Goal: Find specific page/section: Find specific page/section

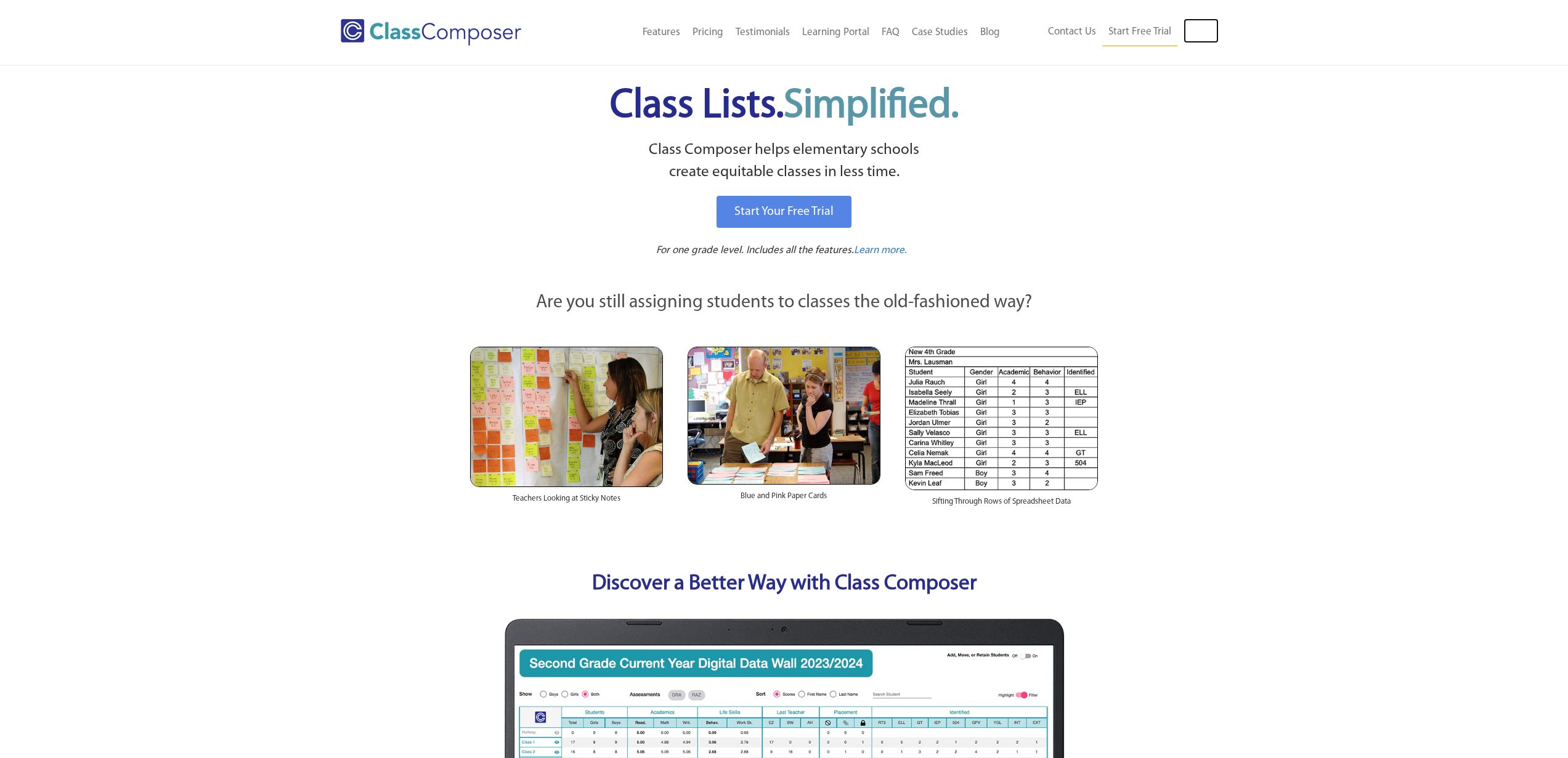
click at [1215, 25] on link "Log In" at bounding box center [1201, 31] width 35 height 25
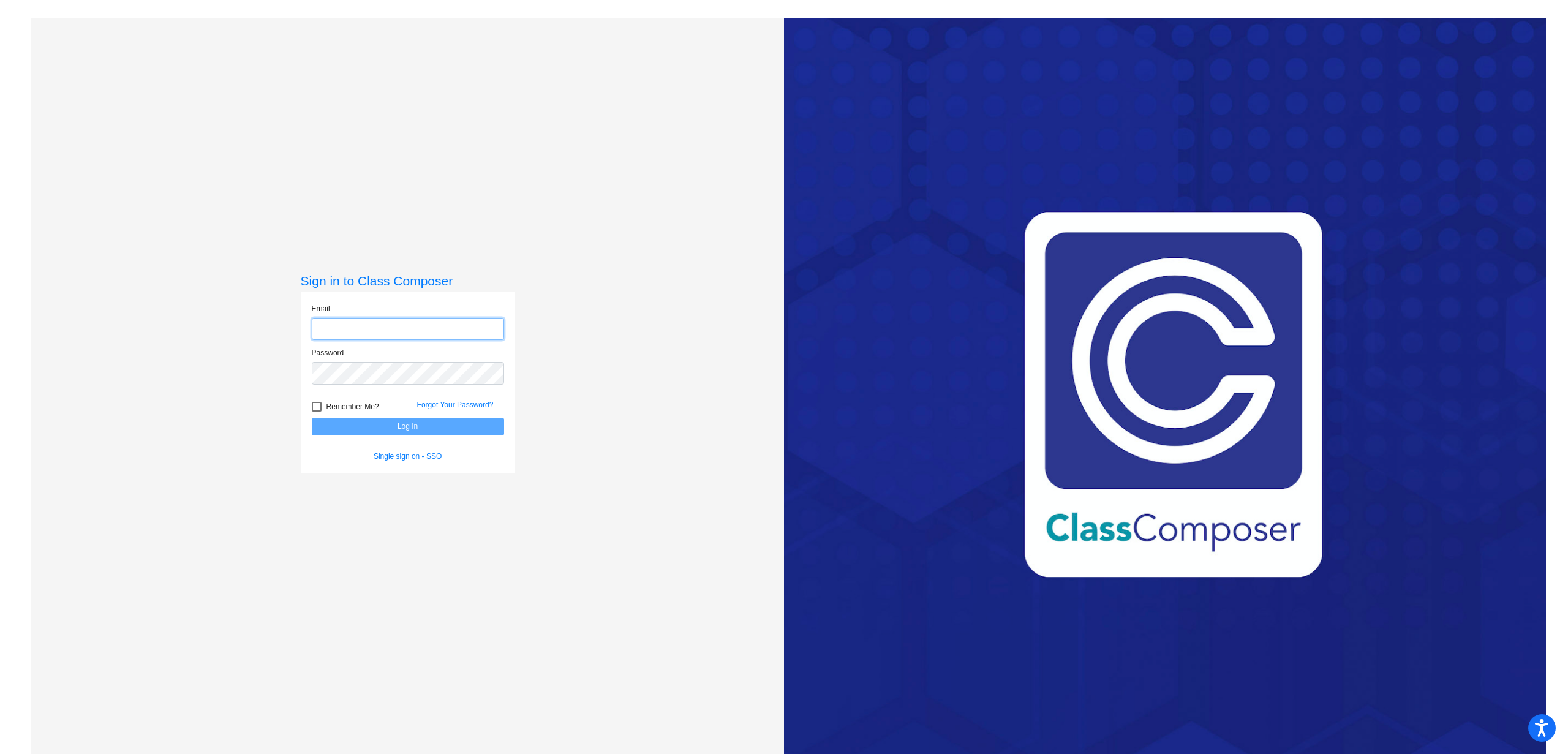
type input "[EMAIL_ADDRESS][DOMAIN_NAME]"
click at [385, 426] on button "Log In" at bounding box center [408, 427] width 192 height 18
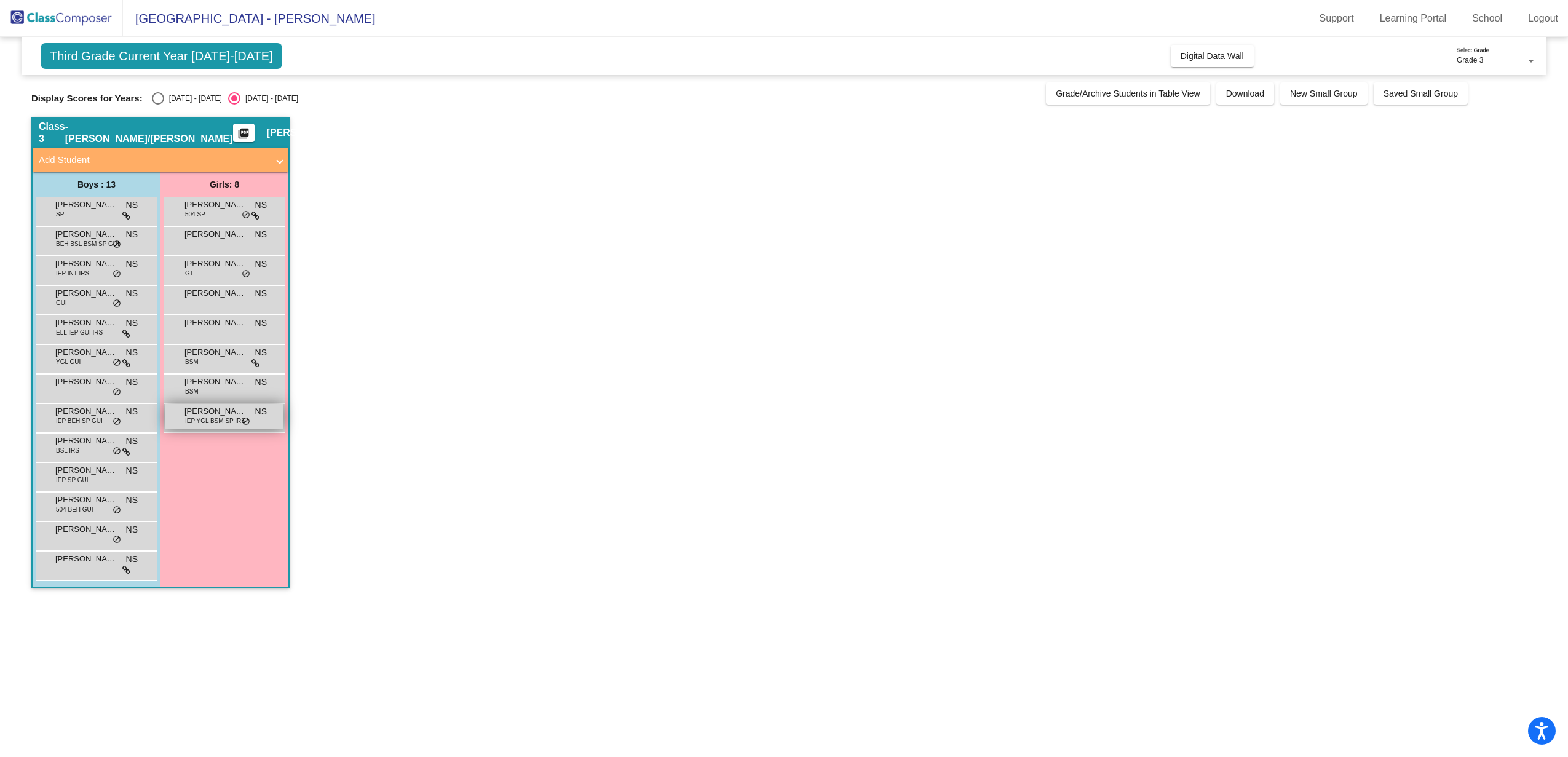
click at [236, 424] on span "IEP YGL BSM SP IRS" at bounding box center [215, 420] width 60 height 9
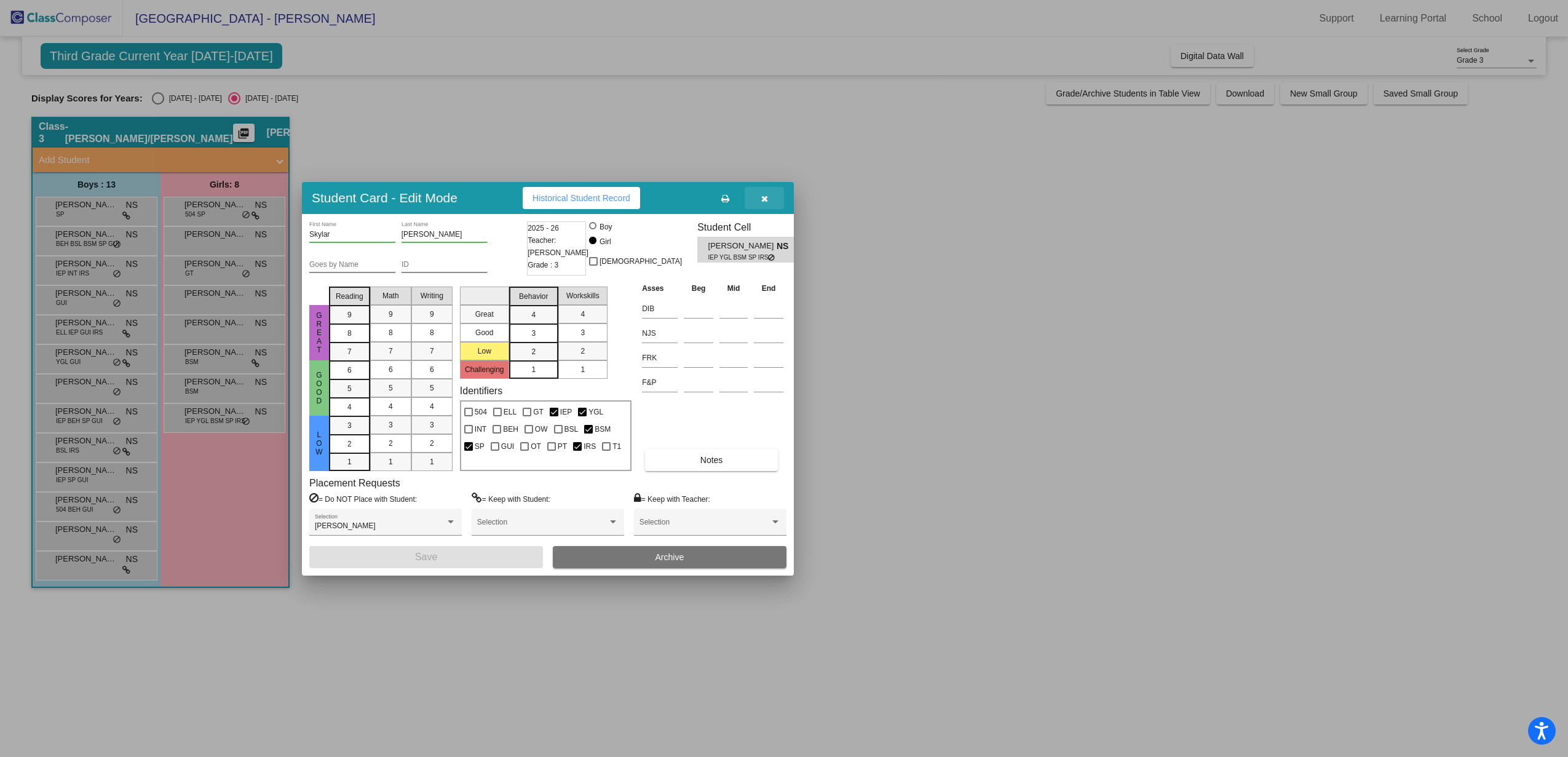
click at [768, 196] on button "button" at bounding box center [764, 198] width 39 height 23
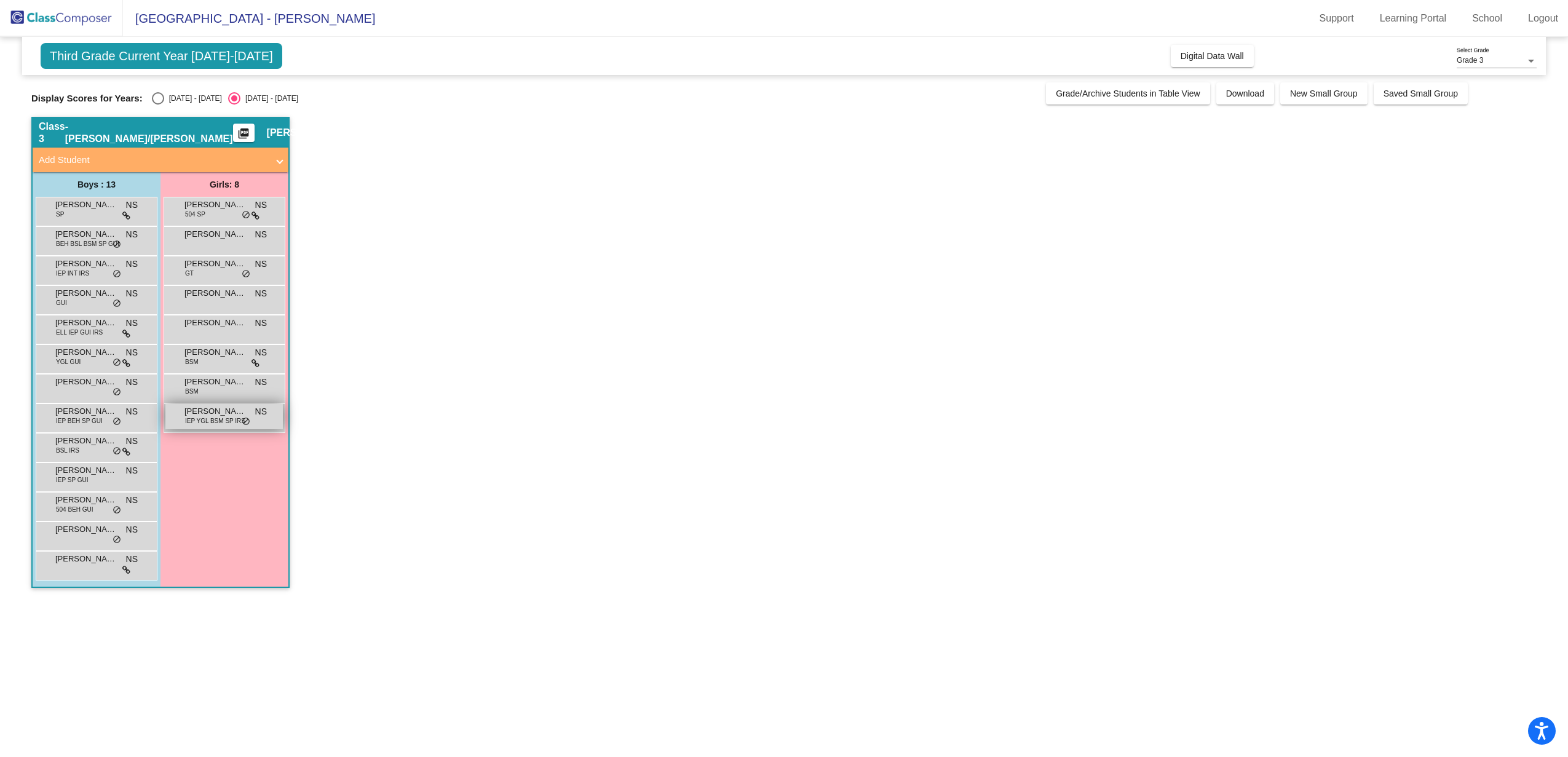
click at [225, 421] on span "IEP YGL BSM SP IRS" at bounding box center [215, 420] width 60 height 9
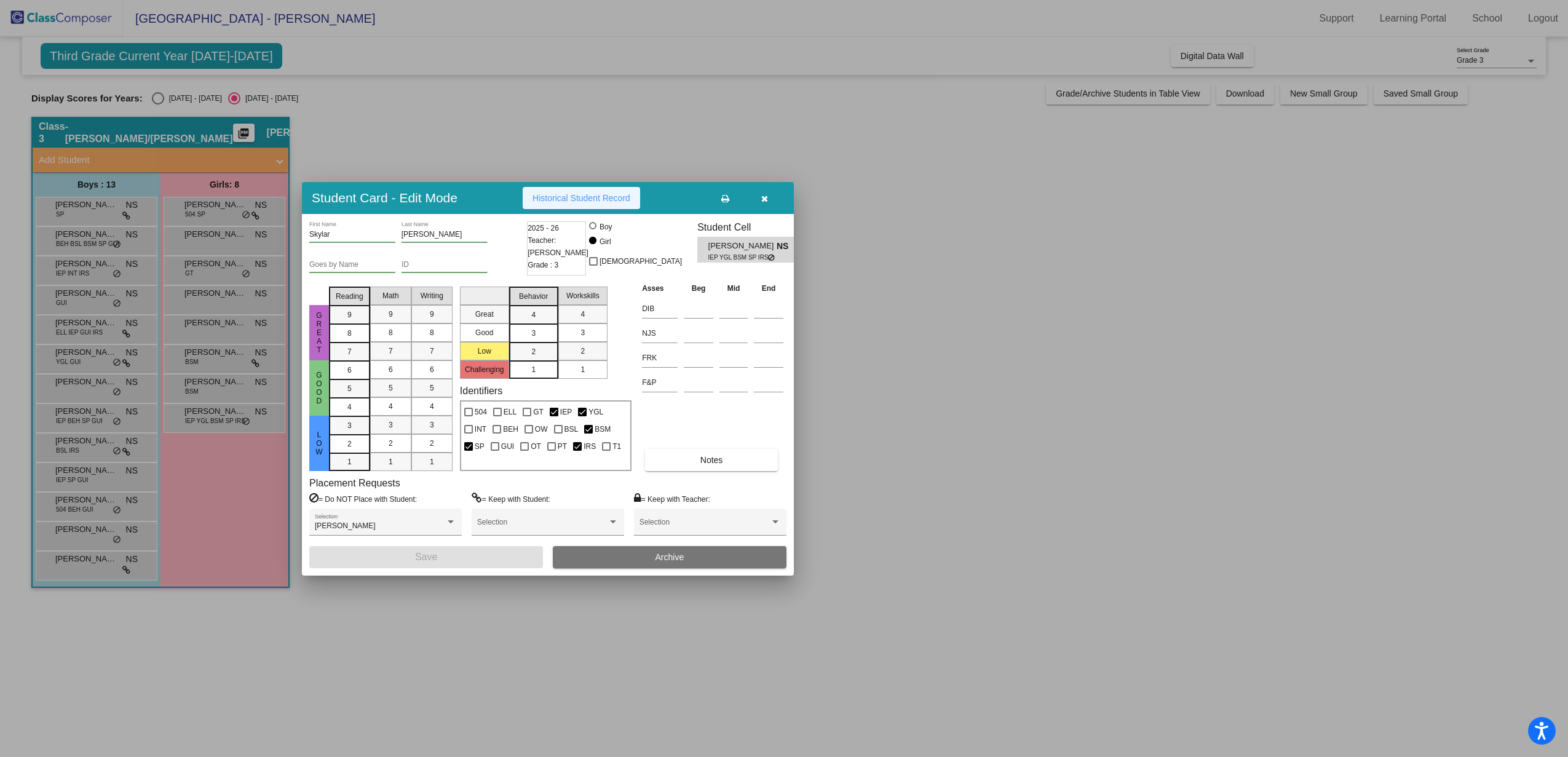
click at [574, 203] on button "Historical Student Record" at bounding box center [581, 198] width 118 height 23
click at [767, 196] on button "button" at bounding box center [764, 198] width 39 height 23
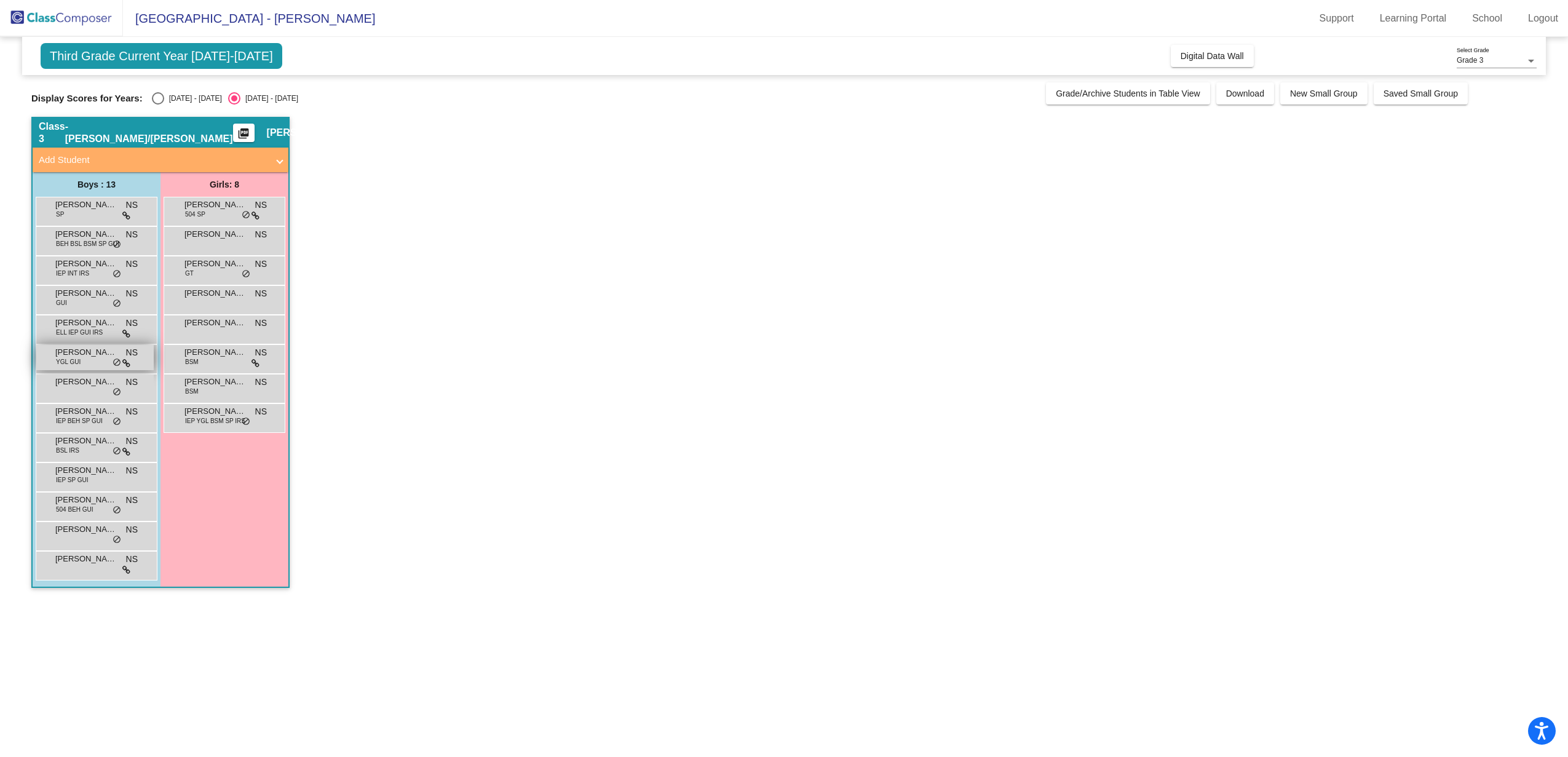
click at [79, 360] on span "YGL GUI" at bounding box center [68, 362] width 25 height 9
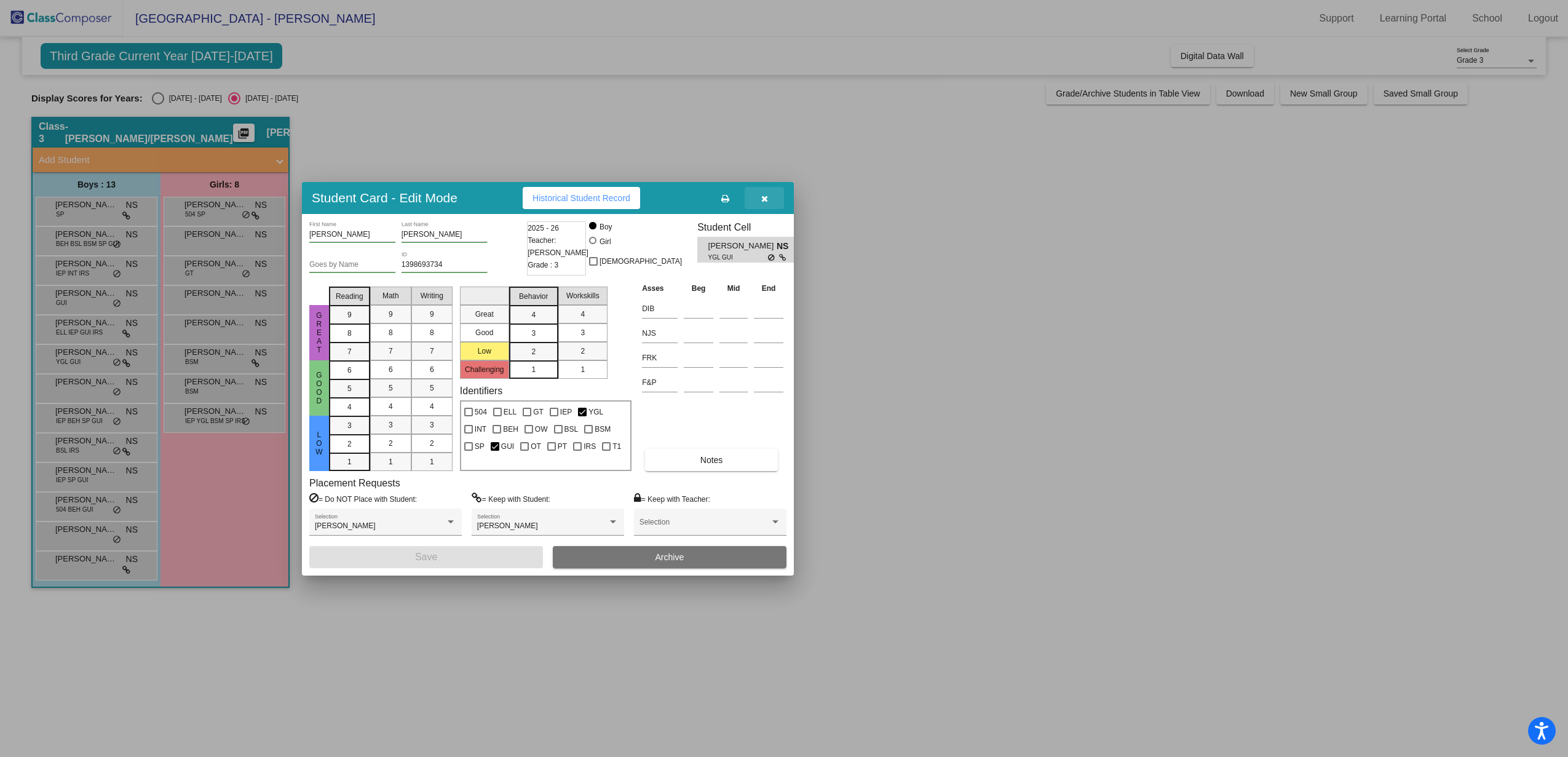
click at [770, 204] on button "button" at bounding box center [764, 198] width 39 height 23
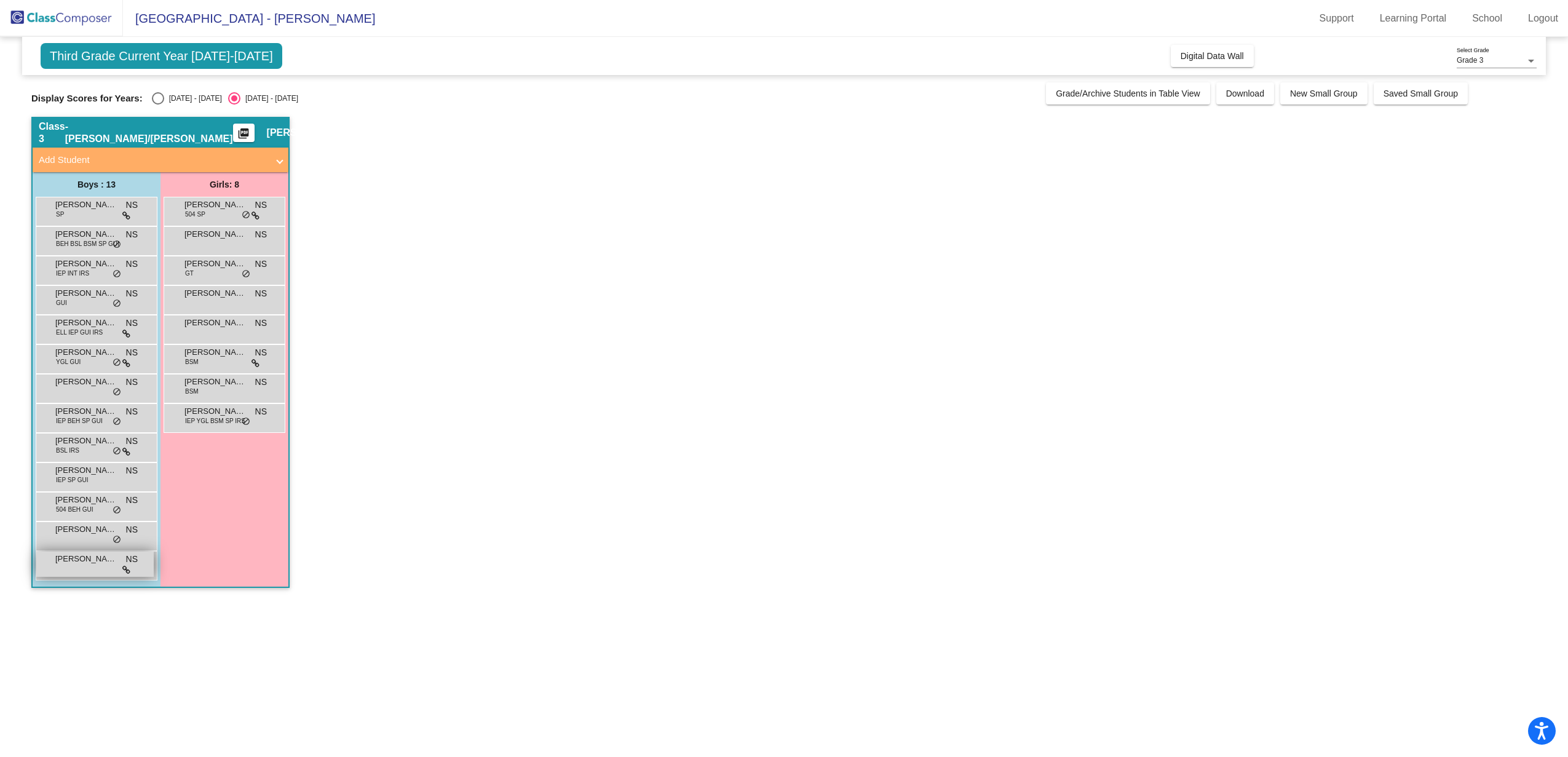
click at [51, 552] on div "Wyatt Gates NS lock do_not_disturb_alt" at bounding box center [95, 564] width 118 height 25
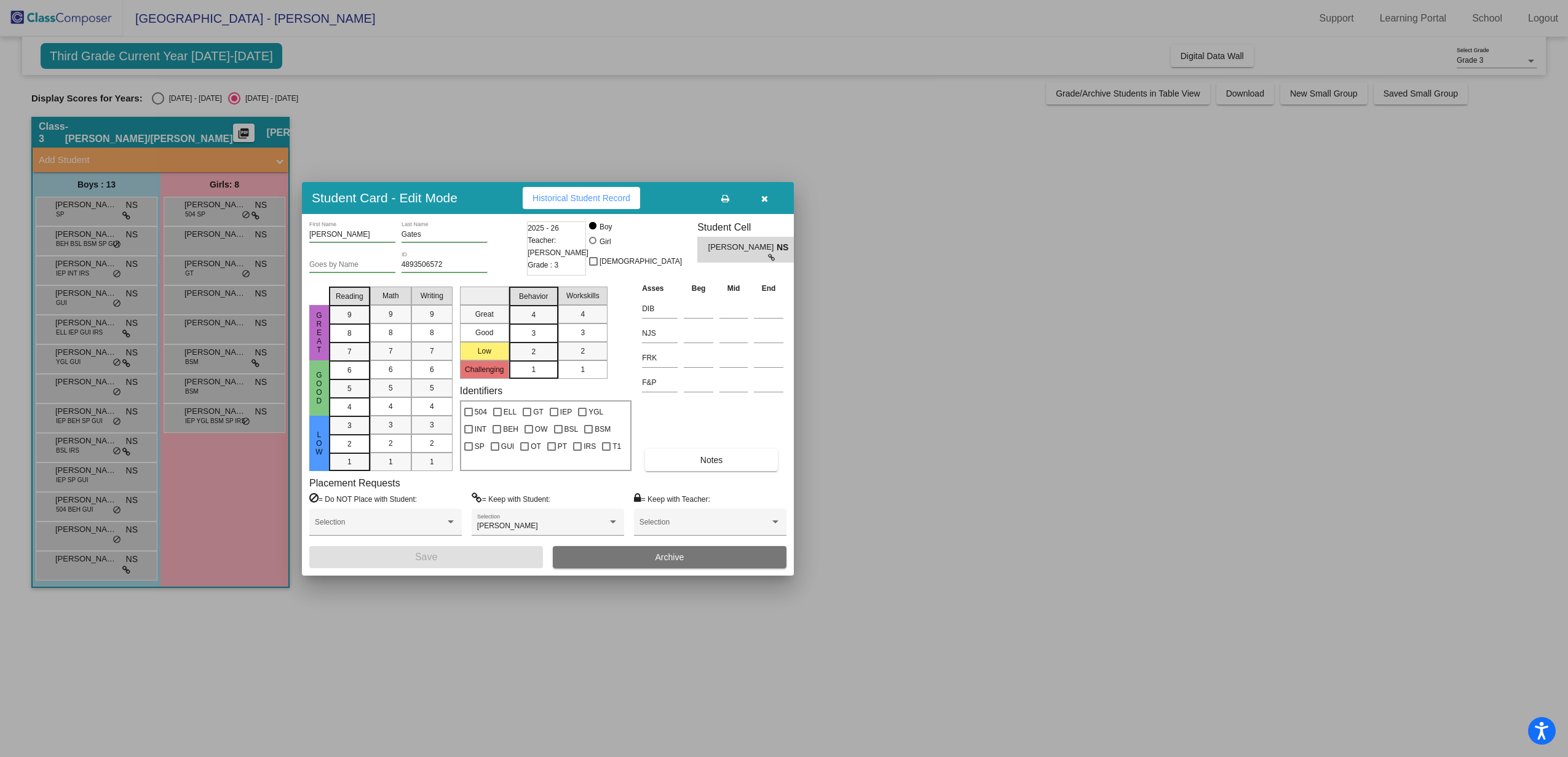
click at [608, 184] on div "Student Card - Edit Mode Historical Student Record" at bounding box center [547, 198] width 492 height 32
click at [608, 193] on span "Historical Student Record" at bounding box center [581, 198] width 97 height 10
click at [768, 199] on button "button" at bounding box center [764, 198] width 39 height 23
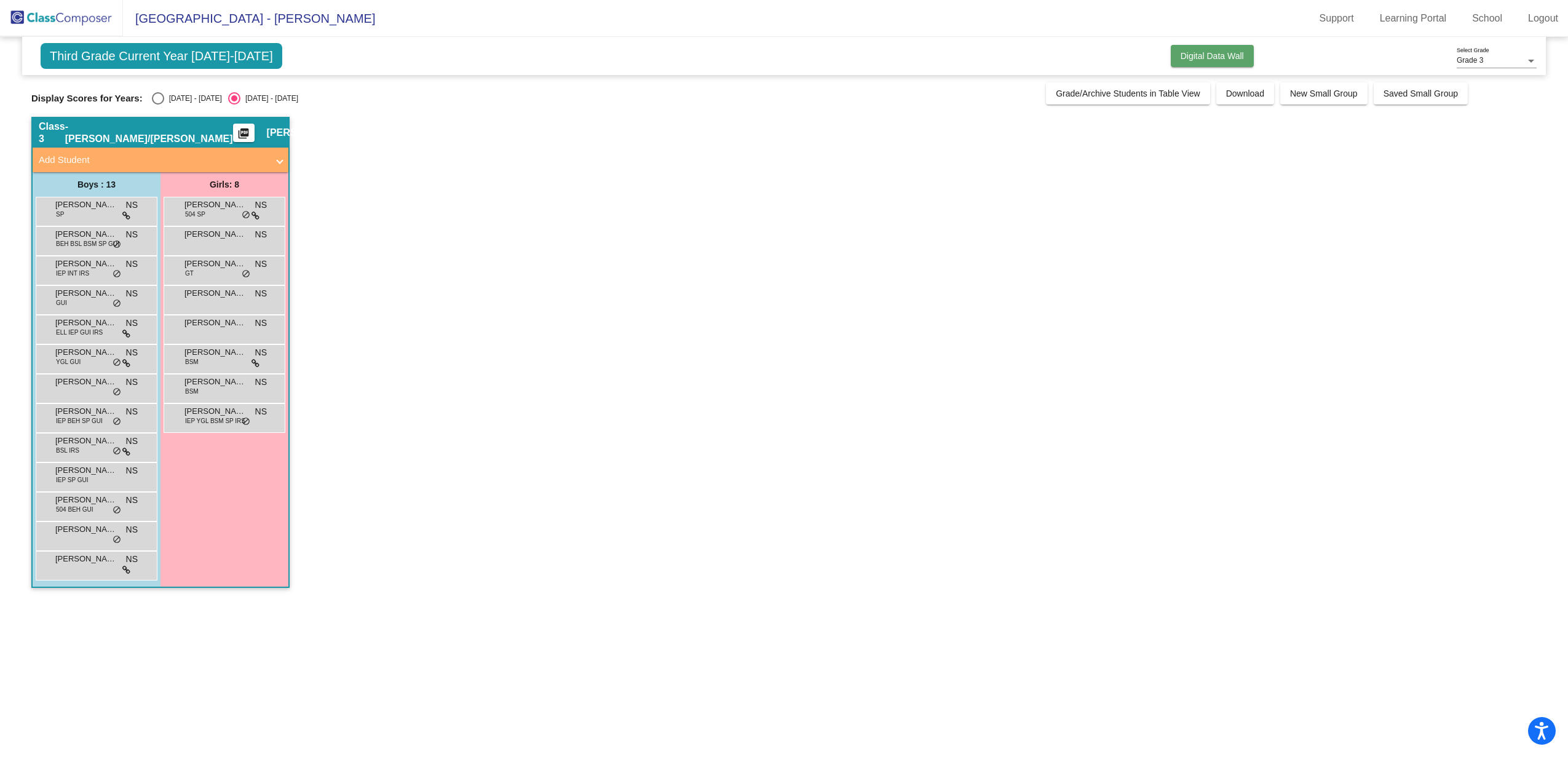
click at [1240, 52] on span "Digital Data Wall" at bounding box center [1212, 56] width 64 height 10
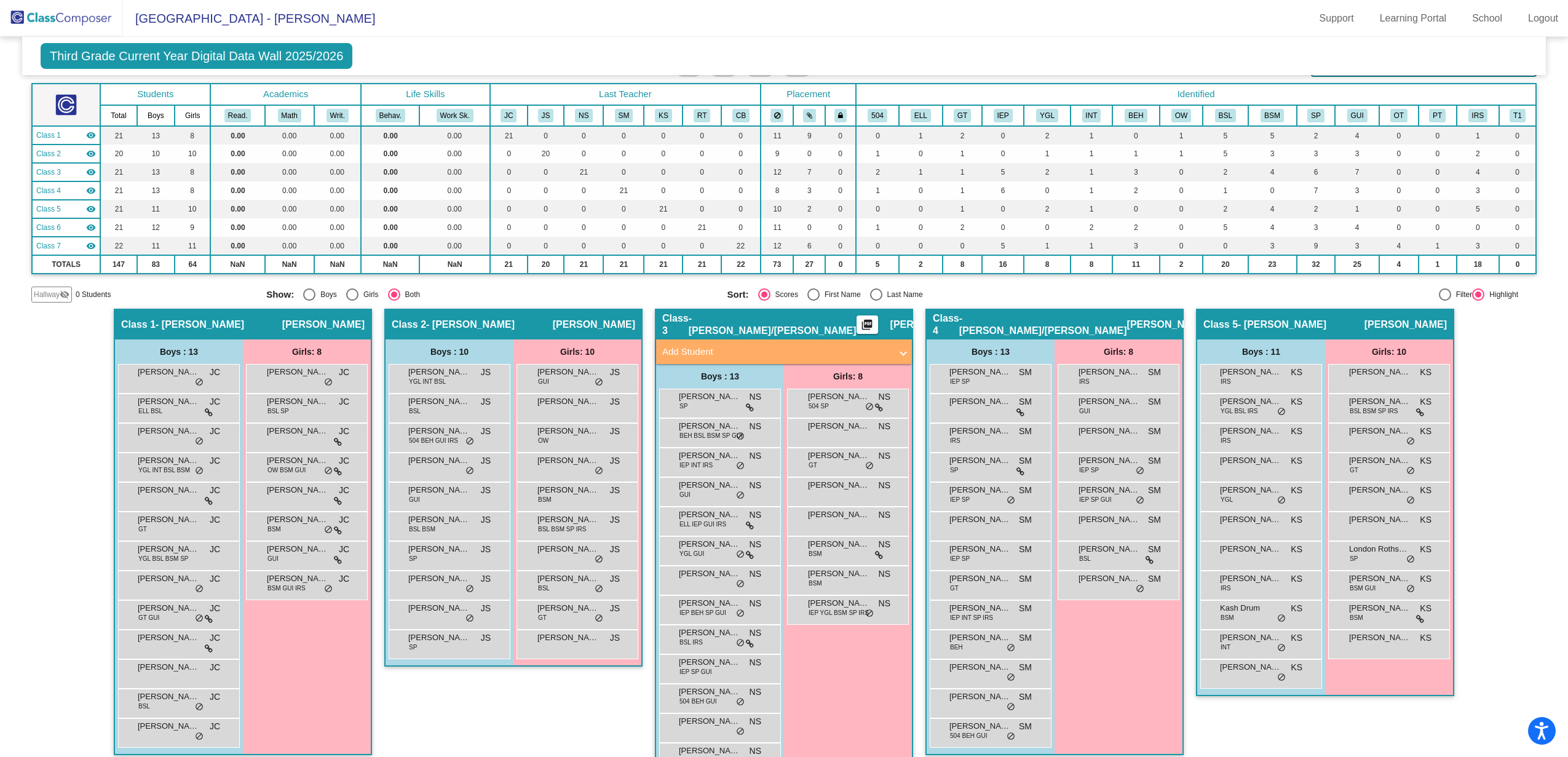
scroll to position [189, 0]
